Goal: Transaction & Acquisition: Obtain resource

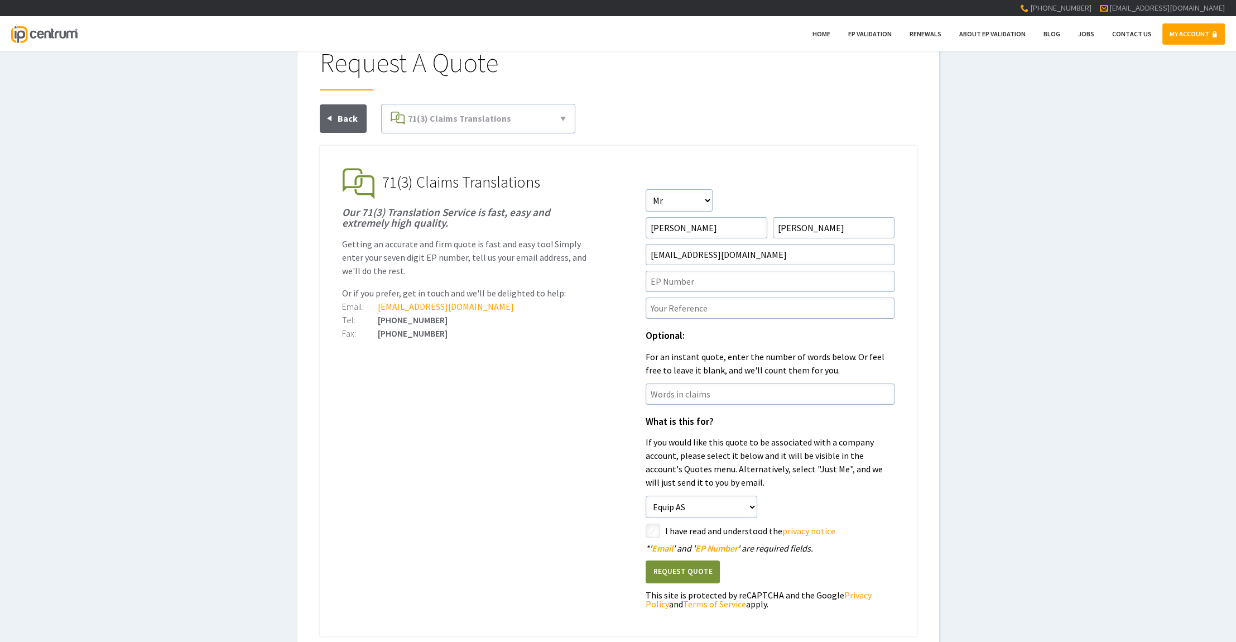
scroll to position [48, 0]
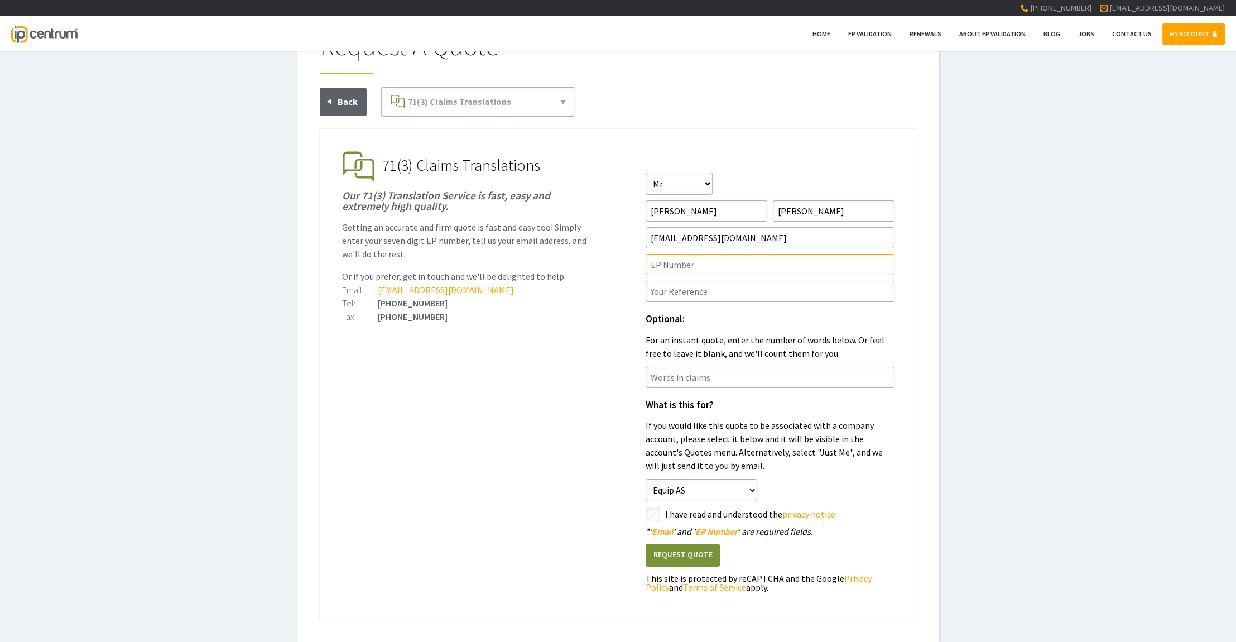
click at [684, 265] on input"] "text" at bounding box center [770, 264] width 249 height 21
paste input"] "4347971"
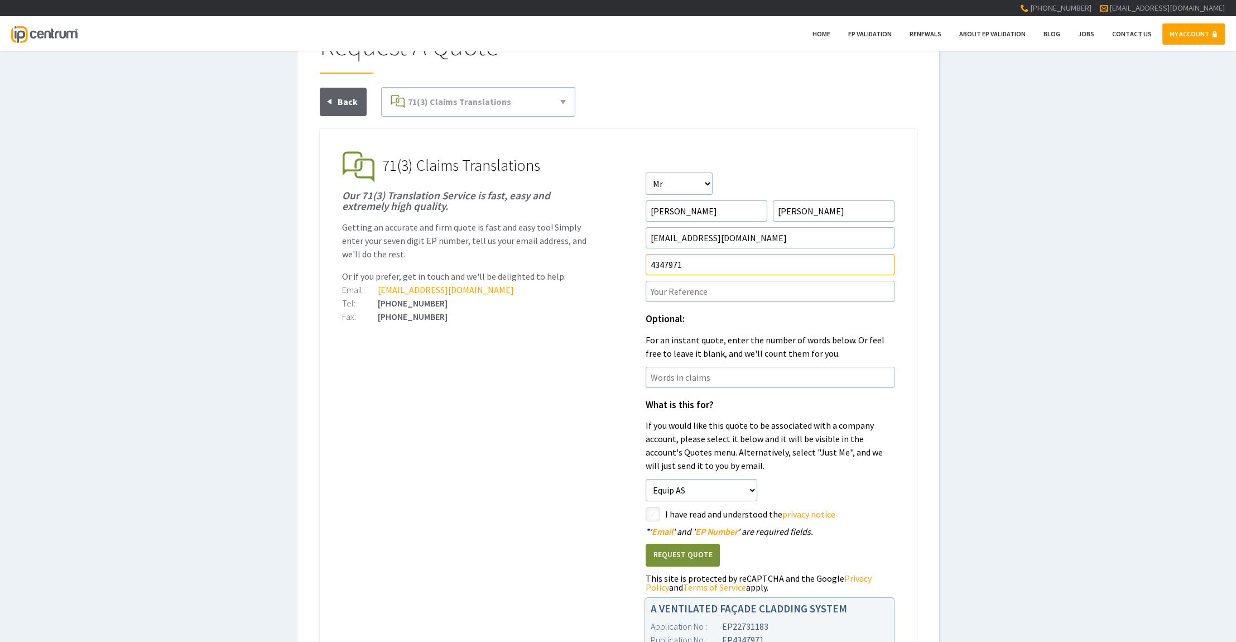
click at [652, 263] on input"] "4347971" at bounding box center [770, 264] width 249 height 21
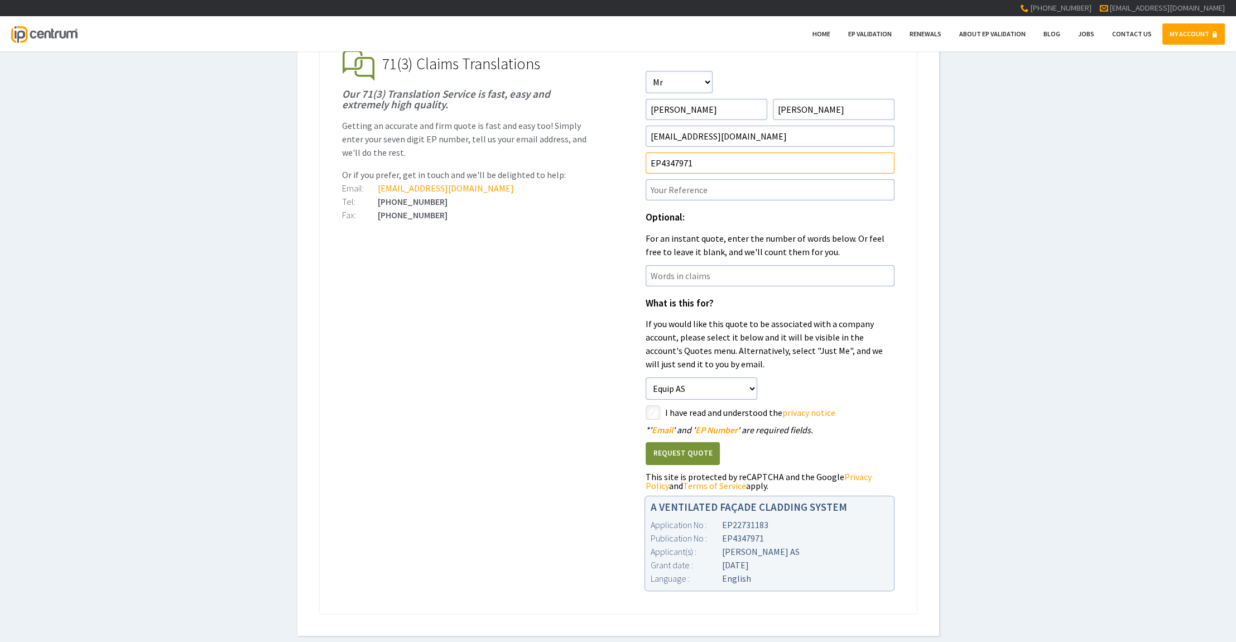
scroll to position [145, 0]
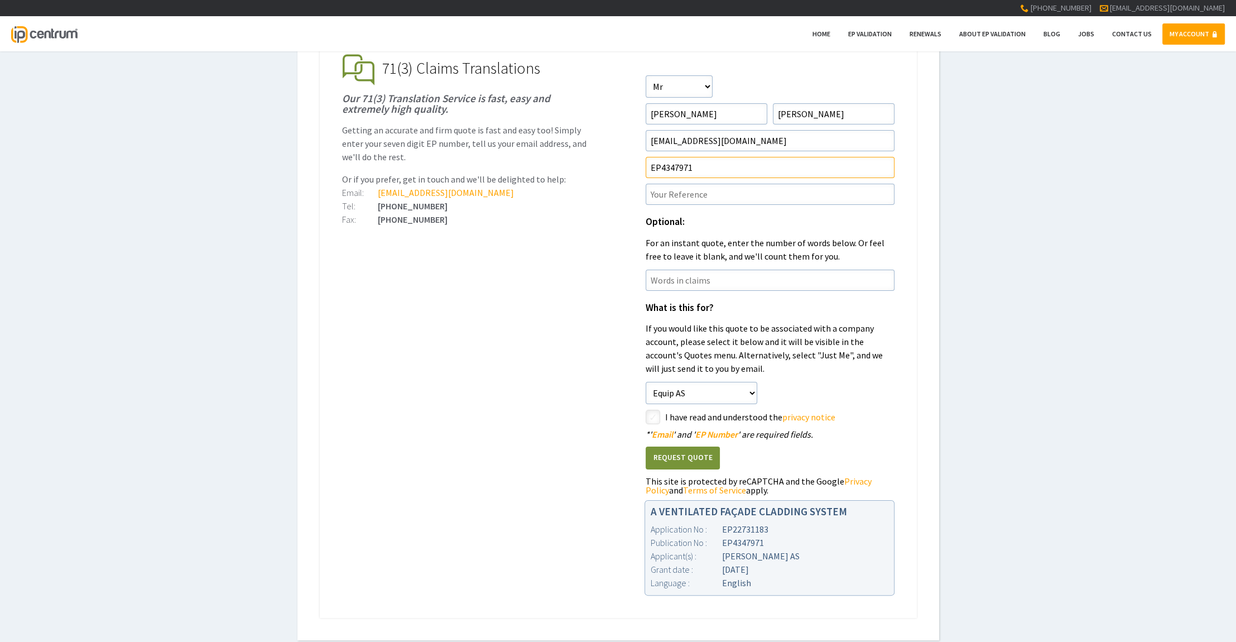
type input"] "EP4347971"
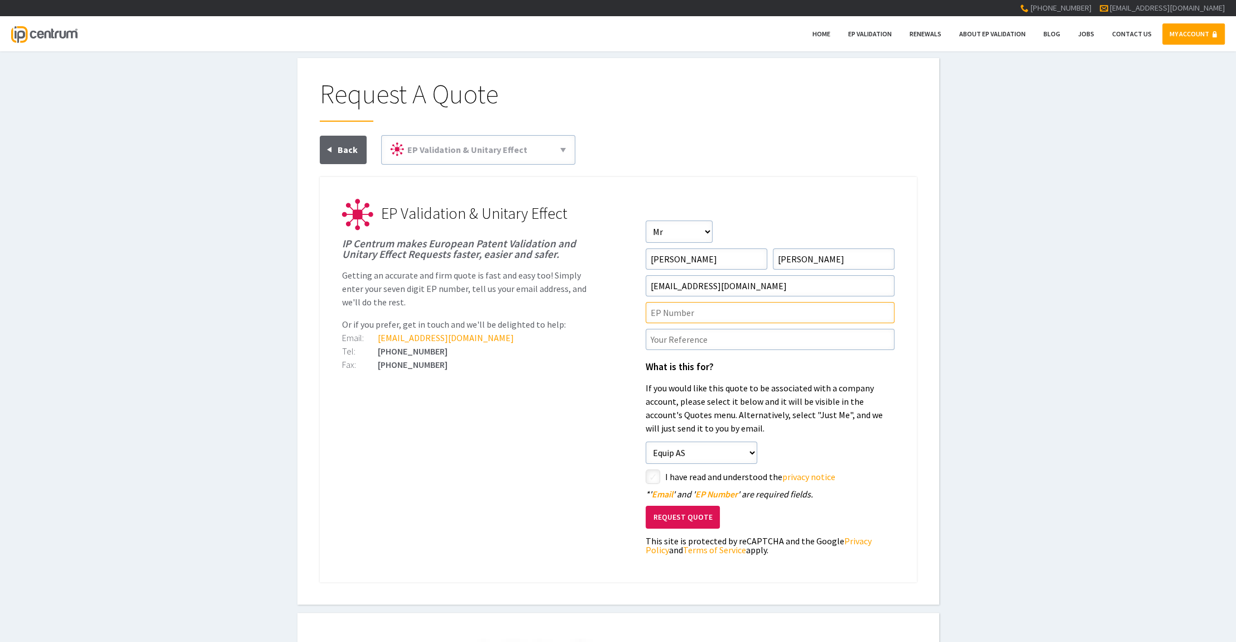
click at [675, 309] on input"] "text" at bounding box center [770, 312] width 249 height 21
paste input"] "4347971"
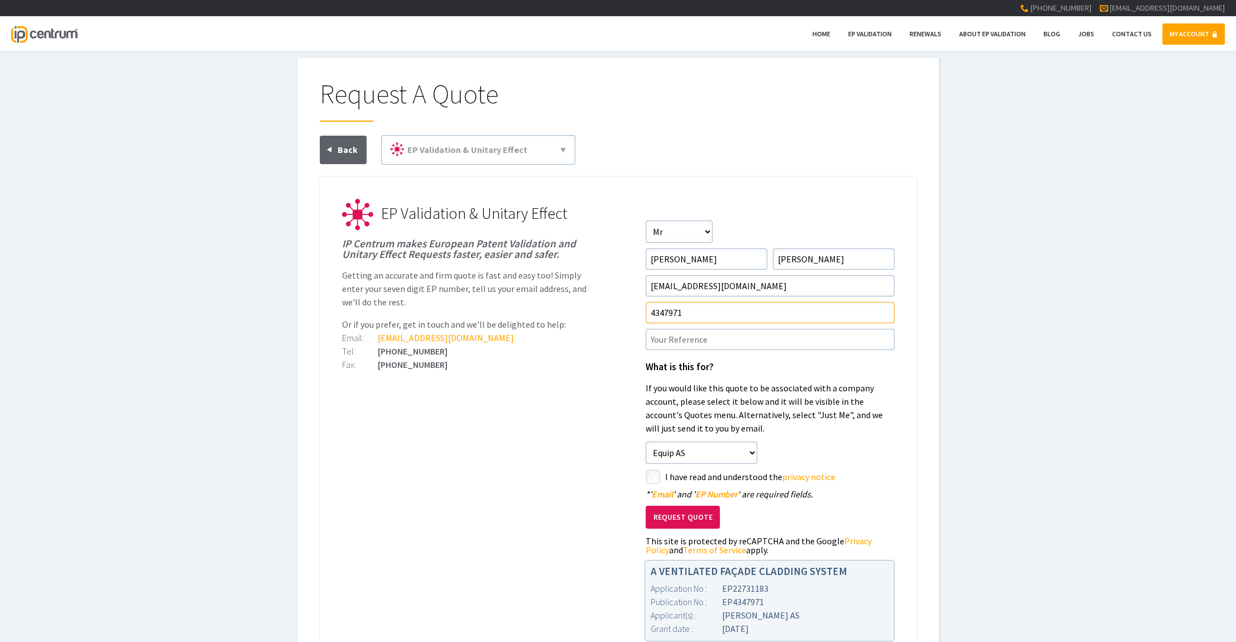
drag, startPoint x: 649, startPoint y: 312, endPoint x: 670, endPoint y: 313, distance: 21.2
click at [649, 312] on input"] "4347971" at bounding box center [770, 312] width 249 height 21
type input"] "EP4347971"
click at [527, 414] on ul "EP Validation & Unitary Effect IP Centrum makes European Patent Validation and …" at bounding box center [618, 420] width 597 height 487
click at [669, 339] on input"] "text" at bounding box center [770, 339] width 249 height 21
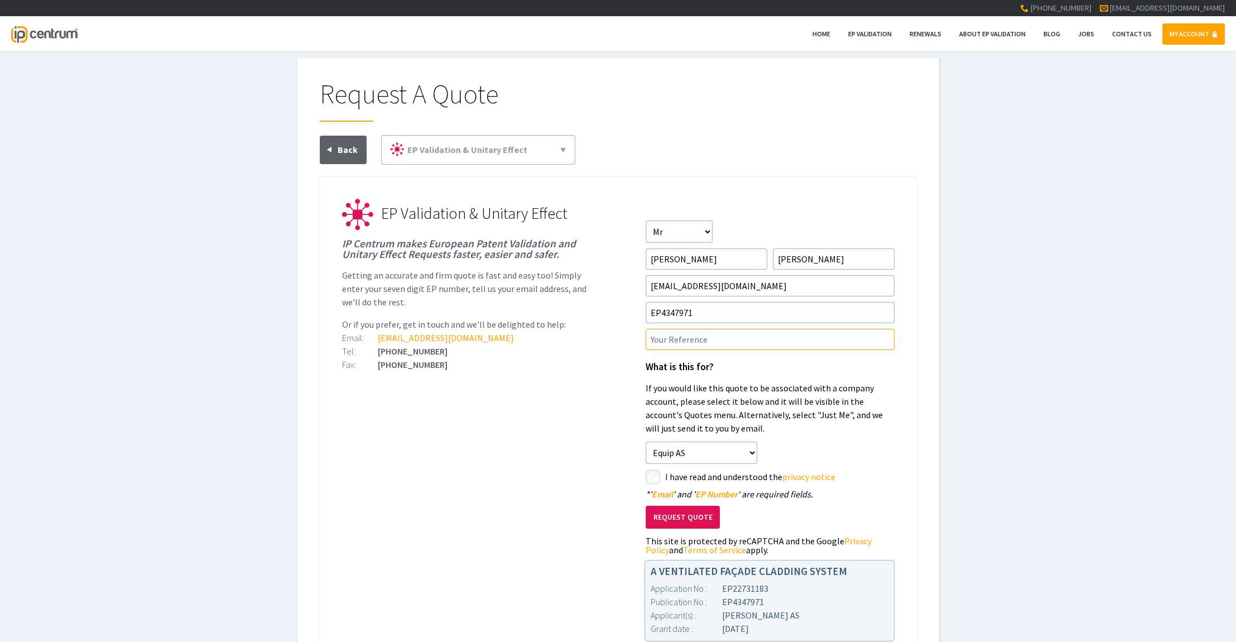
paste input"] "P00725EP00"
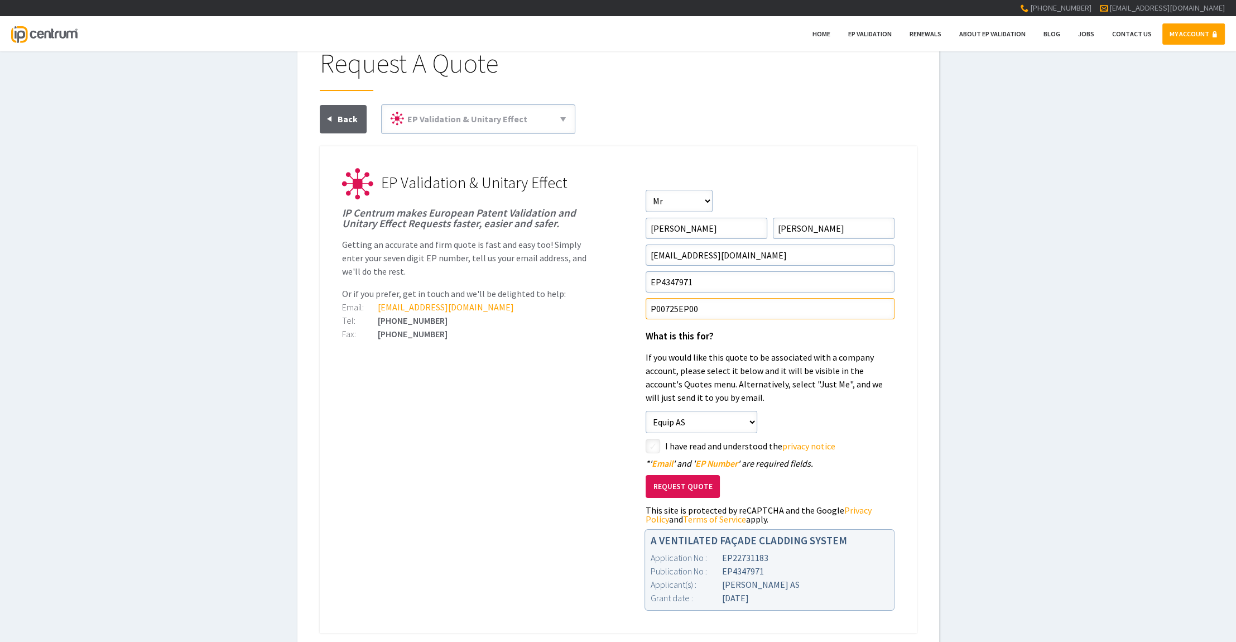
scroll to position [97, 0]
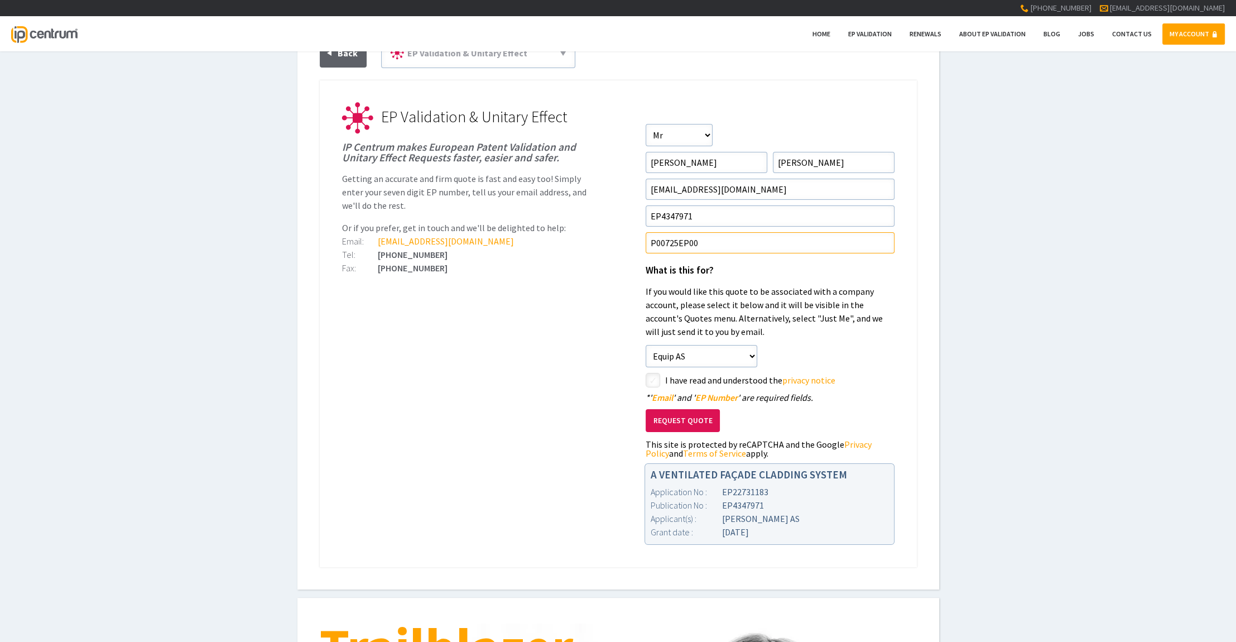
type input"] "P00725EP00"
click at [575, 365] on ul "EP Validation & Unitary Effect IP Centrum makes European Patent Validation and …" at bounding box center [618, 323] width 597 height 487
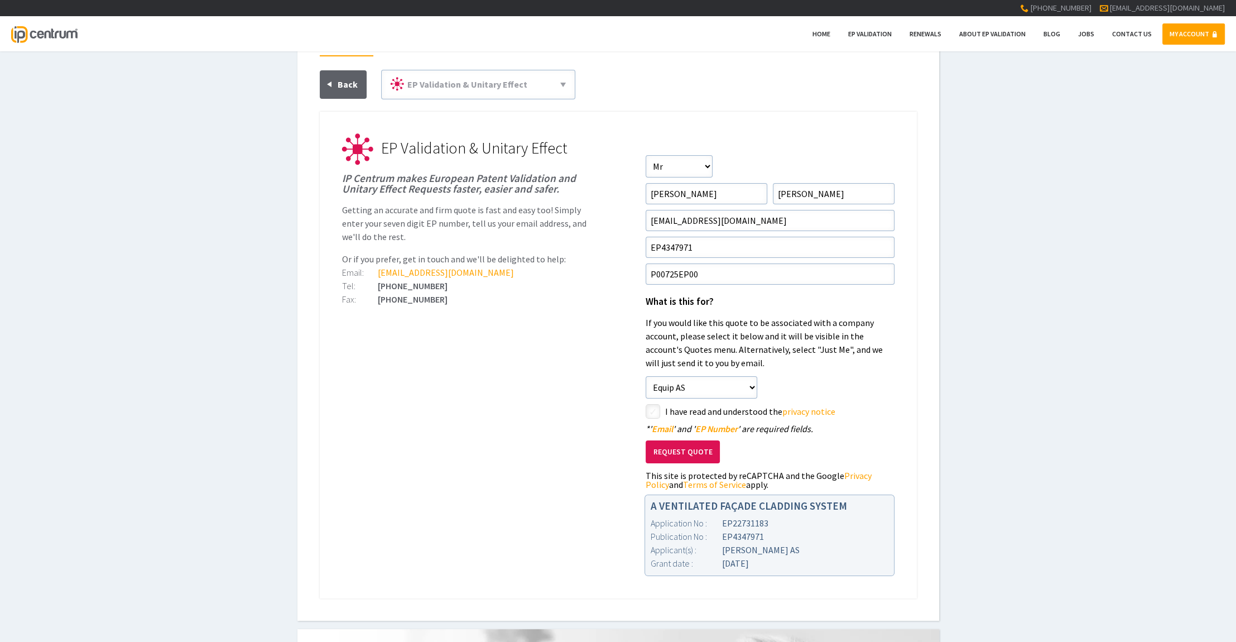
scroll to position [0, 0]
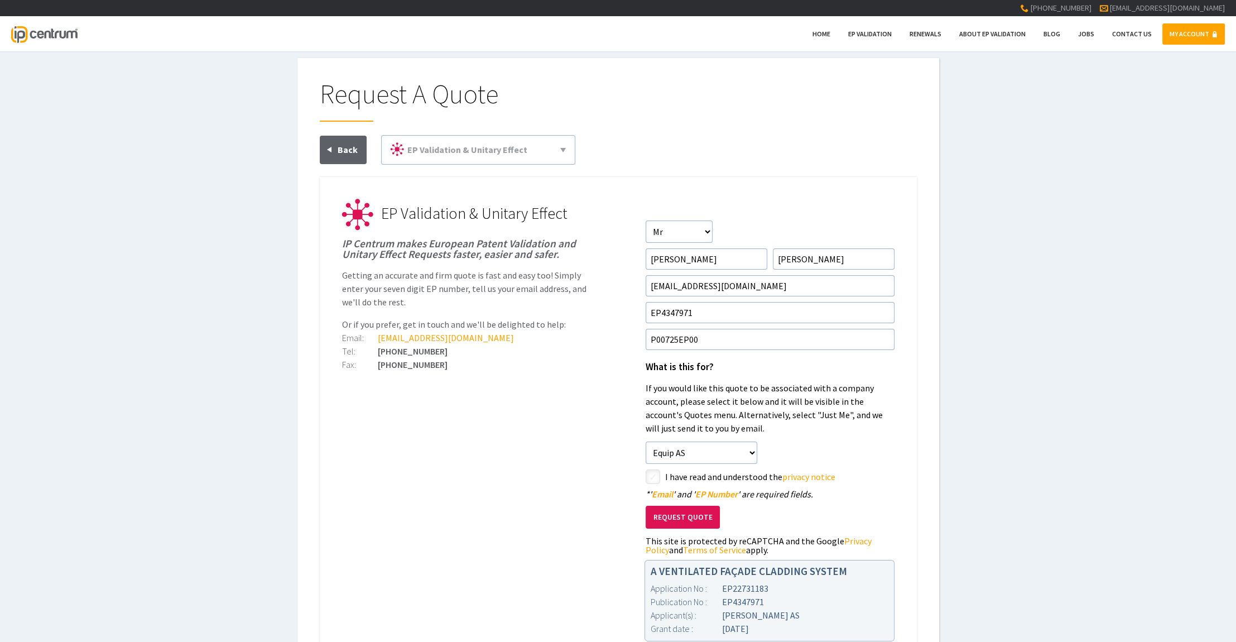
click at [509, 390] on ul "EP Validation & Unitary Effect IP Centrum makes European Patent Validation and …" at bounding box center [618, 420] width 597 height 487
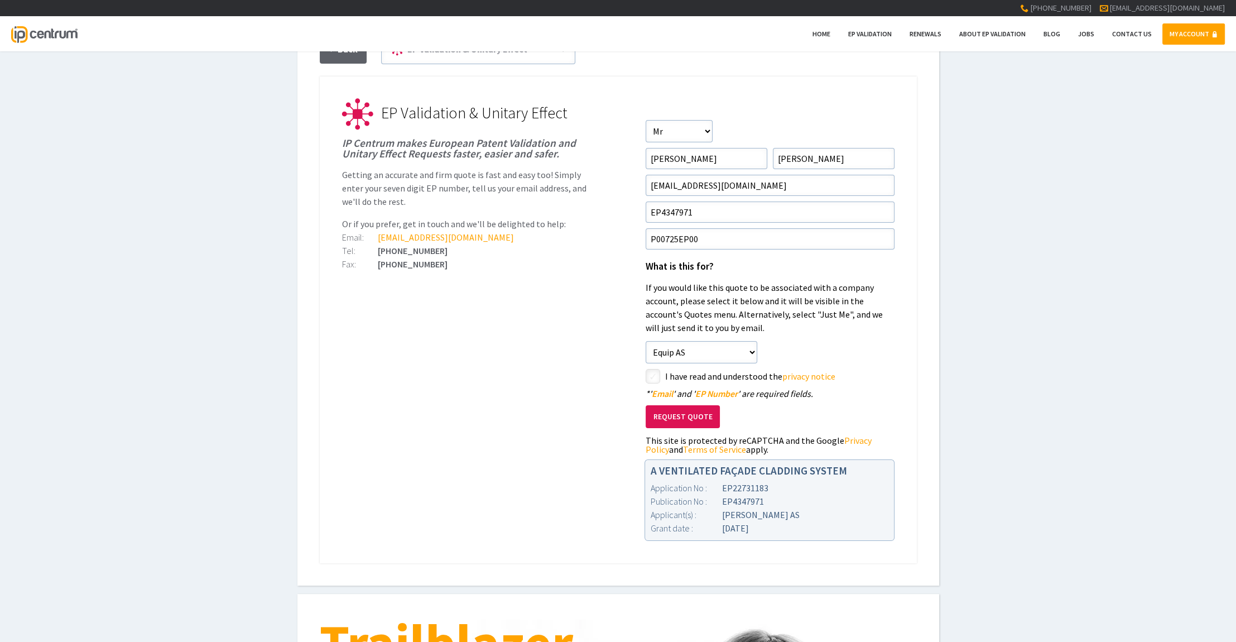
scroll to position [92, 0]
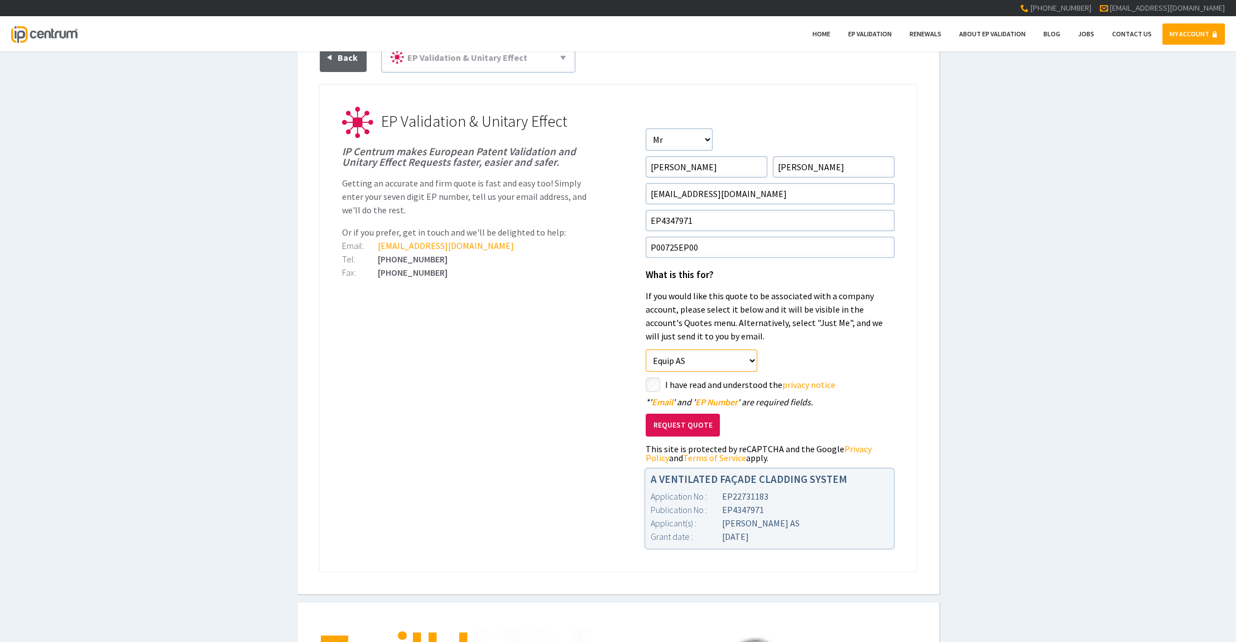
click at [750, 359] on select"] "Just Me Equip AS" at bounding box center [702, 360] width 112 height 22
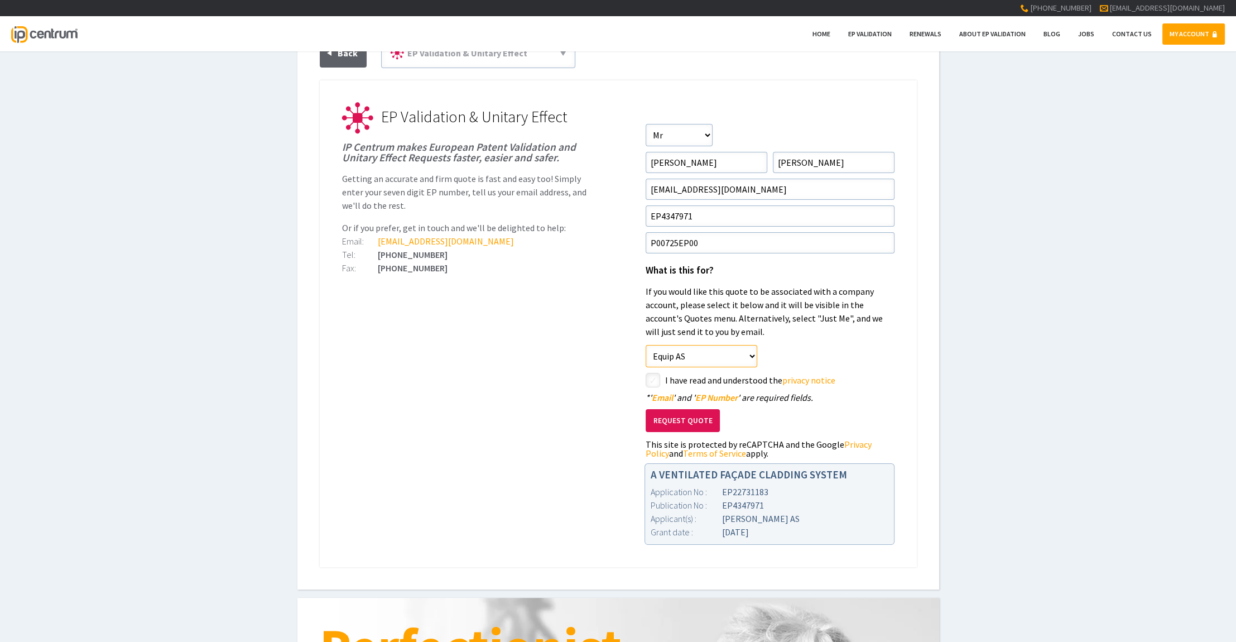
scroll to position [145, 0]
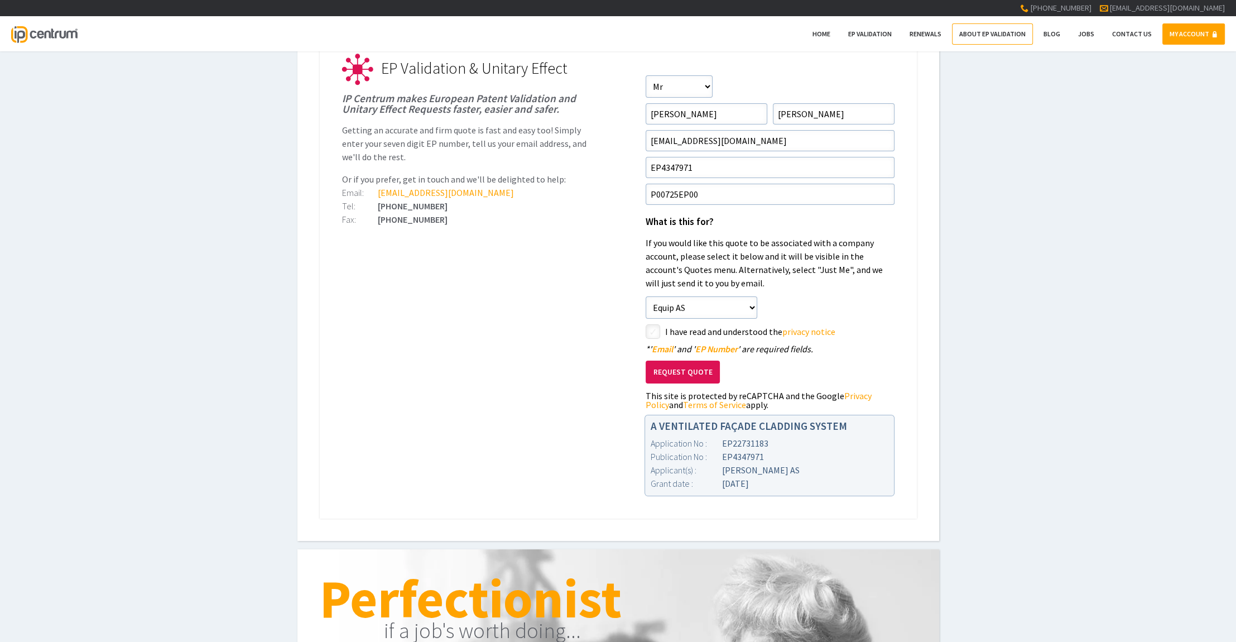
click at [984, 33] on span "About EP Validation" at bounding box center [993, 34] width 66 height 8
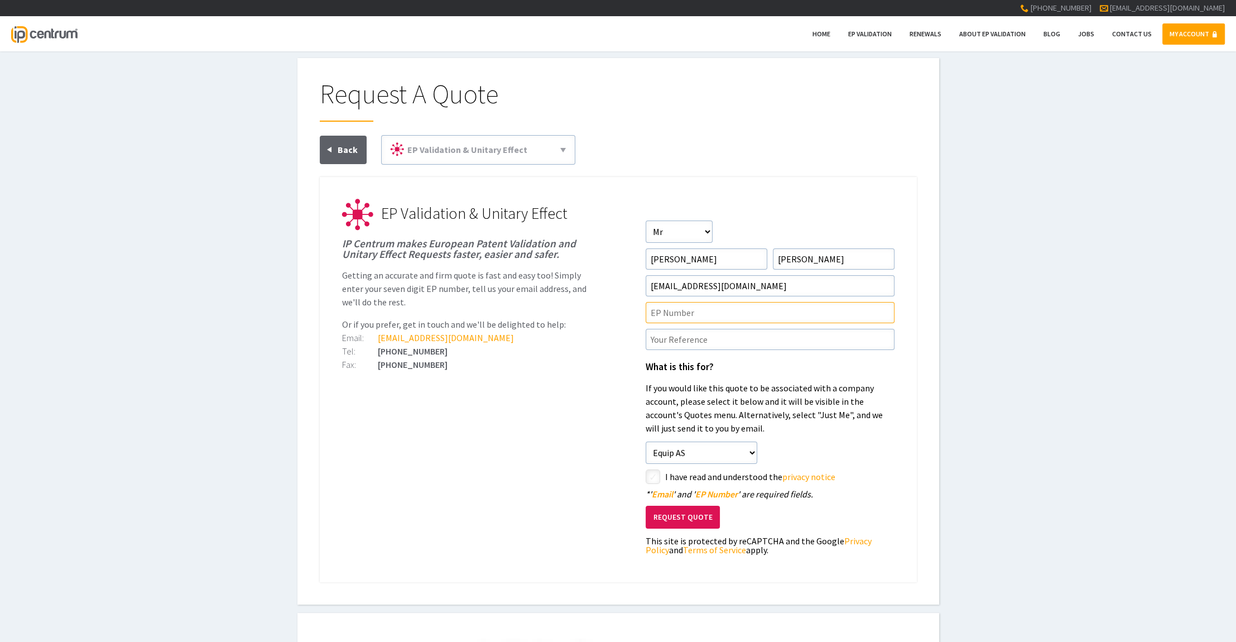
click at [701, 315] on input"] "text" at bounding box center [770, 312] width 249 height 21
type input"] "EP4347971"
type input"] "P00725EP00"
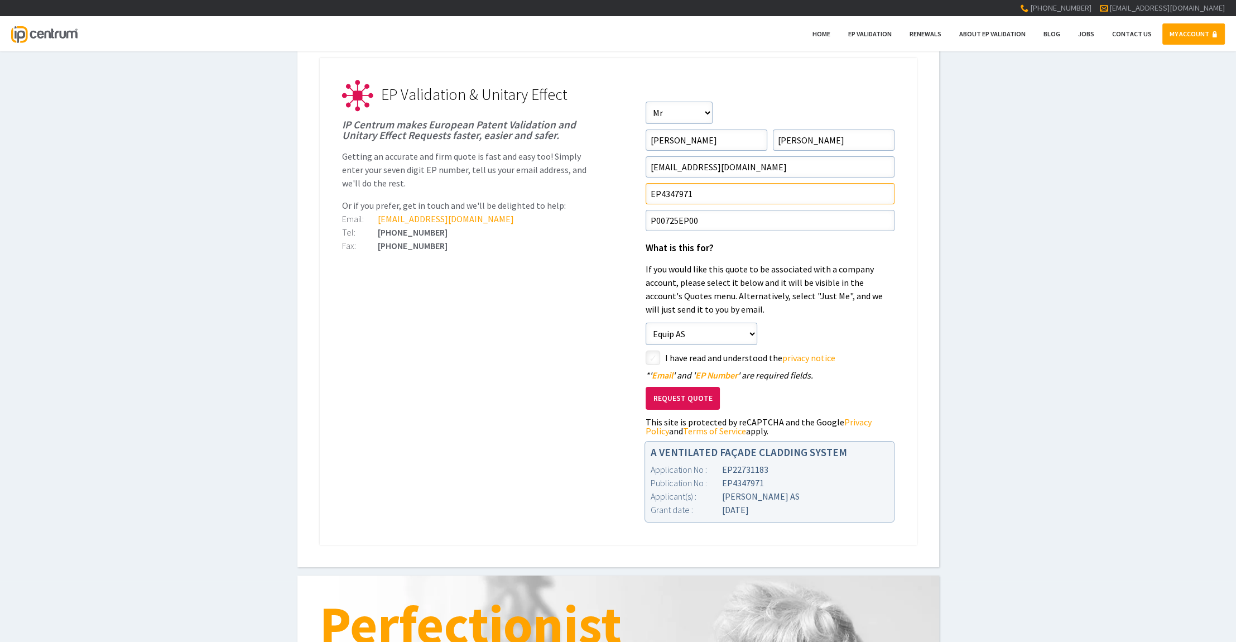
scroll to position [145, 0]
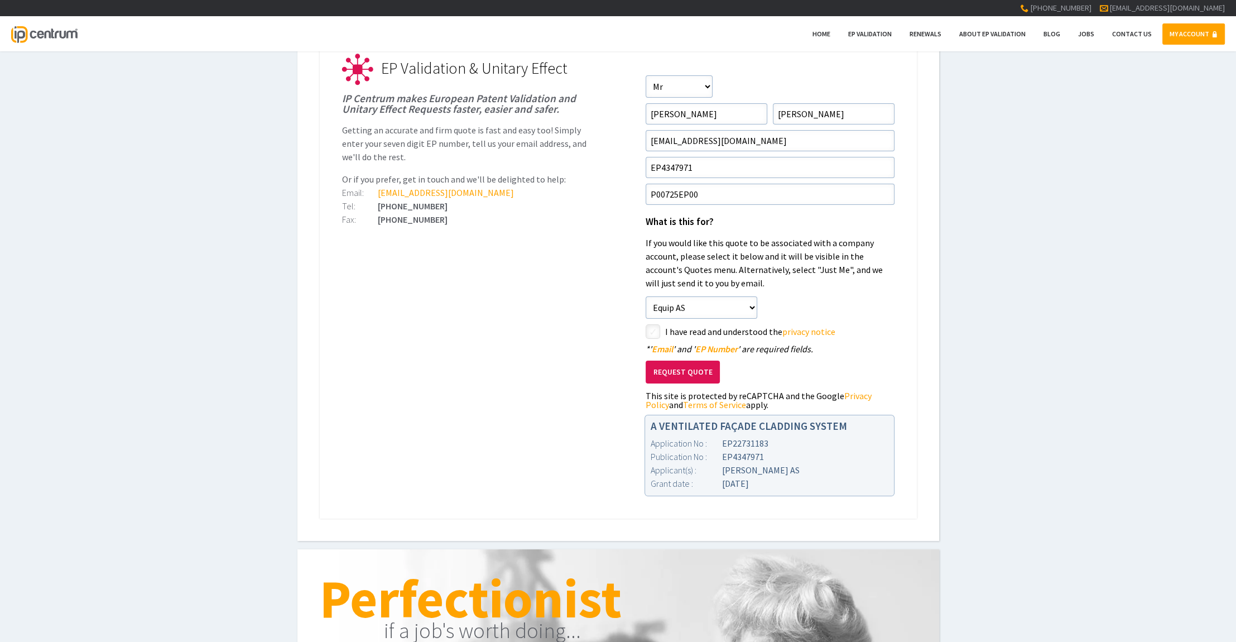
click at [681, 372] on button "Request Quote" at bounding box center [683, 372] width 74 height 23
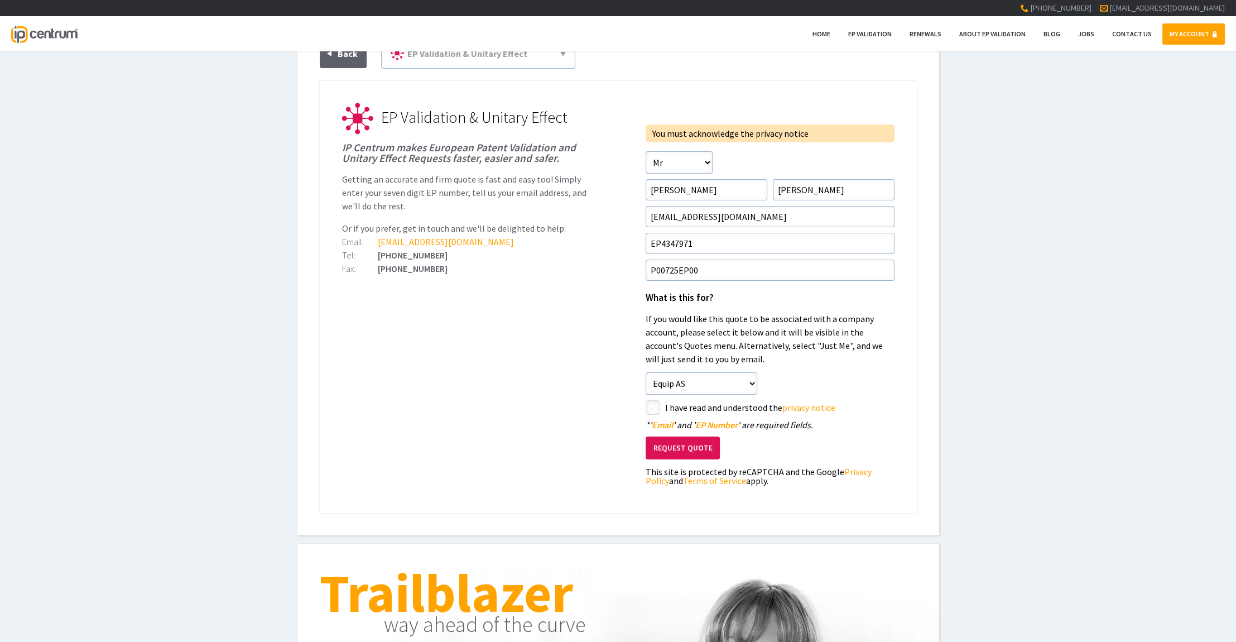
scroll to position [97, 0]
click at [651, 406] on input"] "checkbox" at bounding box center [654, 407] width 13 height 13
checkbox input"] "true"
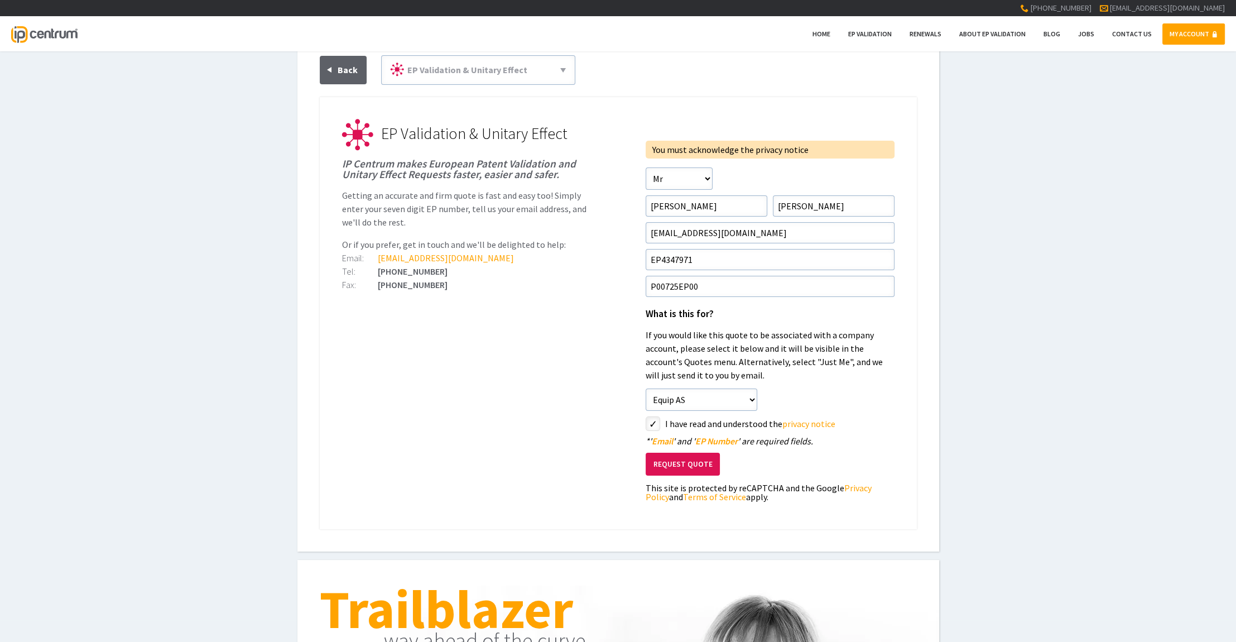
scroll to position [145, 0]
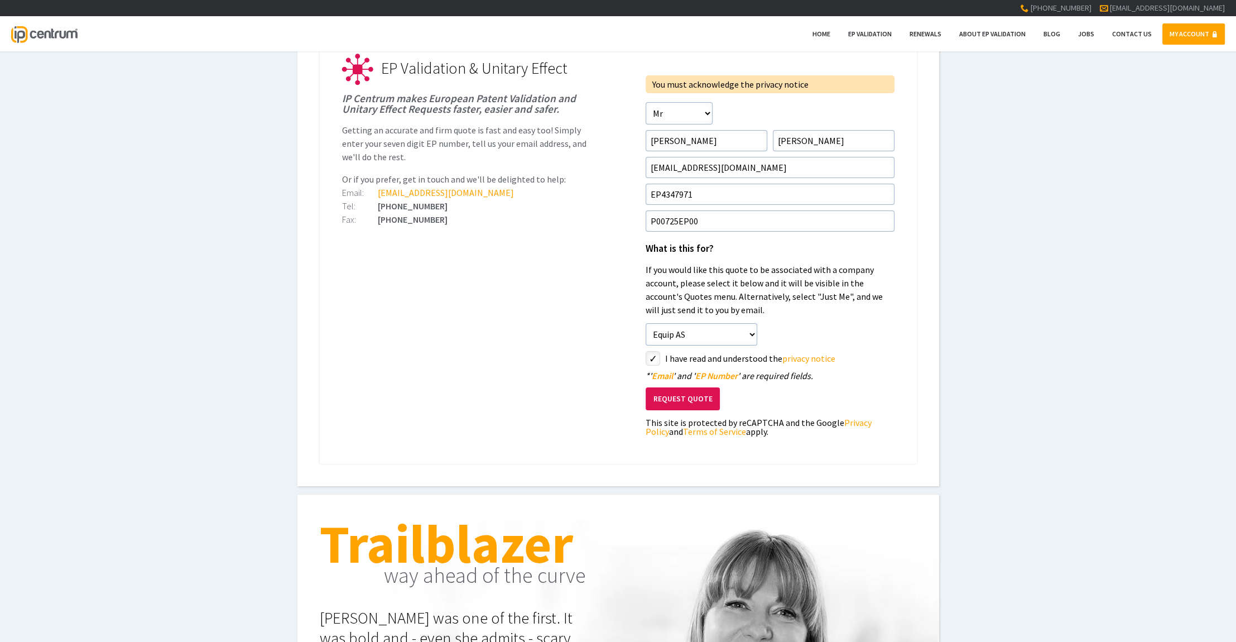
click at [678, 395] on button "Request Quote" at bounding box center [683, 398] width 74 height 23
